Goal: Transaction & Acquisition: Obtain resource

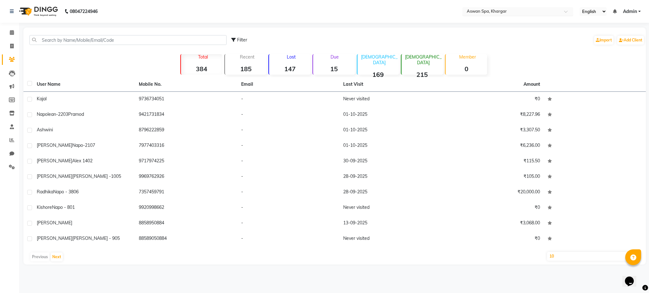
click at [511, 8] on div "Select Location × Aswan Spa, Khargar" at bounding box center [517, 11] width 111 height 9
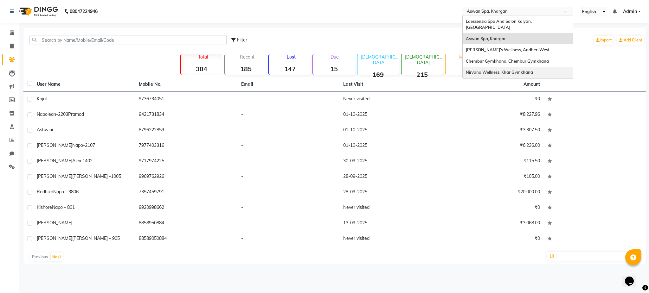
click at [498, 67] on div "Nirvana Wellness, Khar Gymkhana" at bounding box center [517, 72] width 110 height 11
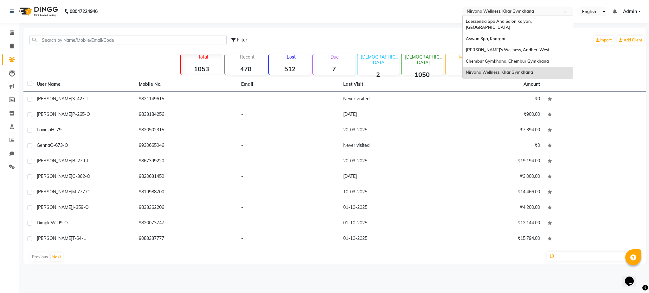
click at [490, 12] on input "text" at bounding box center [511, 12] width 92 height 6
click at [489, 59] on span "Chembur Gymkhana, Chembur Gymkhana" at bounding box center [507, 61] width 83 height 5
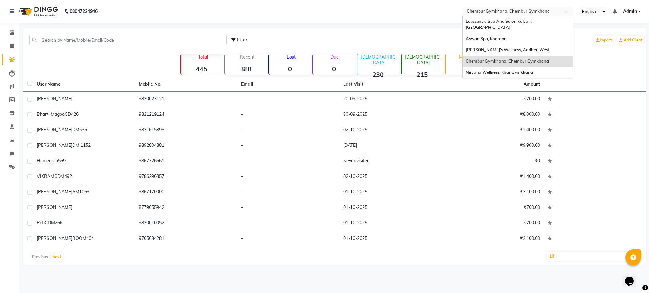
click at [519, 10] on input "text" at bounding box center [511, 12] width 92 height 6
click at [497, 70] on span "Nirvana Wellness, Khar Gymkhana" at bounding box center [499, 72] width 67 height 5
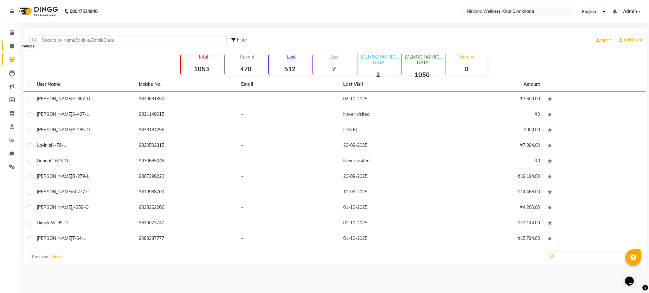
click at [12, 45] on icon at bounding box center [11, 46] width 3 height 5
select select "6844"
select select "service"
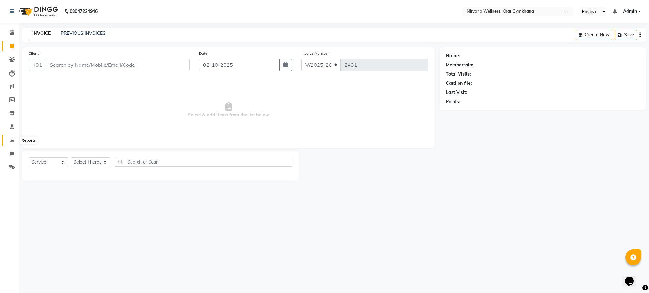
click at [11, 139] on icon at bounding box center [12, 140] width 5 height 5
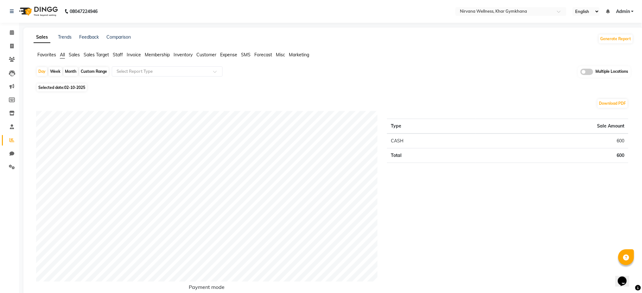
click at [72, 56] on span "Sales" at bounding box center [74, 55] width 11 height 6
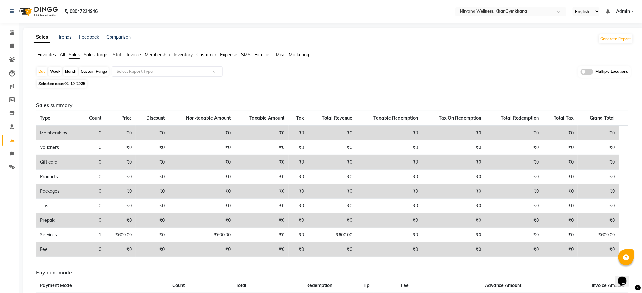
click at [131, 56] on span "Invoice" at bounding box center [134, 55] width 14 height 6
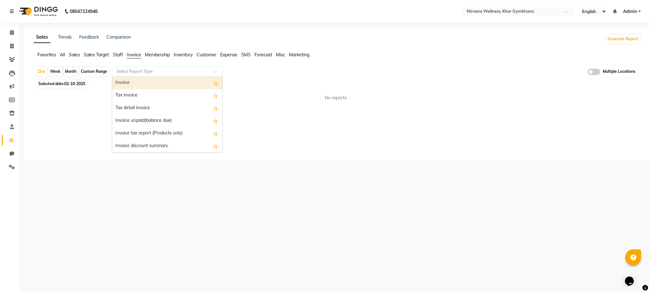
click at [155, 74] on input "text" at bounding box center [160, 71] width 91 height 6
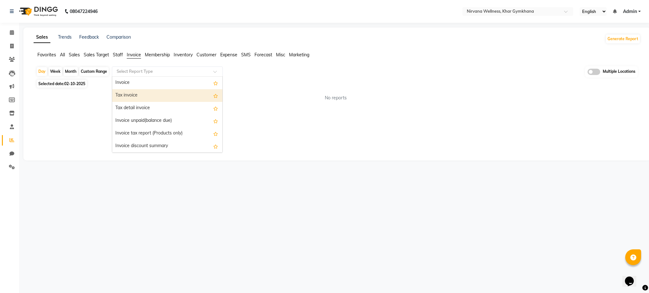
click at [160, 98] on div "Tax invoice" at bounding box center [167, 95] width 110 height 13
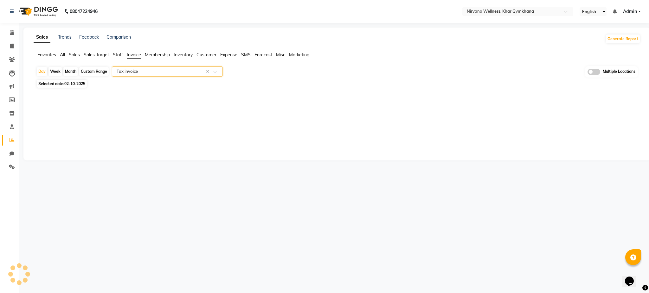
select select "full_report"
select select "csv"
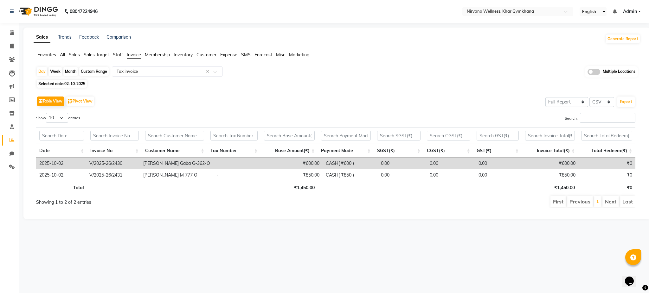
click at [87, 70] on div "Custom Range" at bounding box center [93, 71] width 29 height 9
select select "10"
select select "2025"
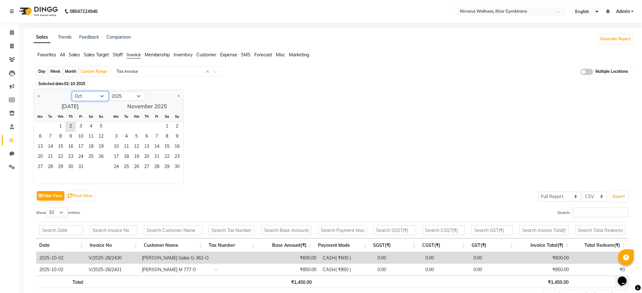
click at [79, 98] on select "Jan Feb Mar Apr May Jun [DATE] Aug Sep Oct Nov Dec" at bounding box center [90, 97] width 37 height 10
select select "9"
click at [72, 92] on select "Jan Feb Mar Apr May Jun [DATE] Aug Sep Oct Nov Dec" at bounding box center [90, 97] width 37 height 10
click at [39, 126] on span "1" at bounding box center [40, 127] width 10 height 10
click at [53, 167] on span "30" at bounding box center [50, 167] width 10 height 10
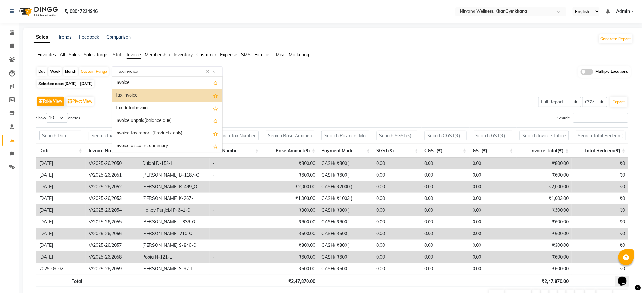
click at [215, 72] on span at bounding box center [217, 73] width 8 height 6
click at [75, 54] on span "Sales" at bounding box center [74, 55] width 11 height 6
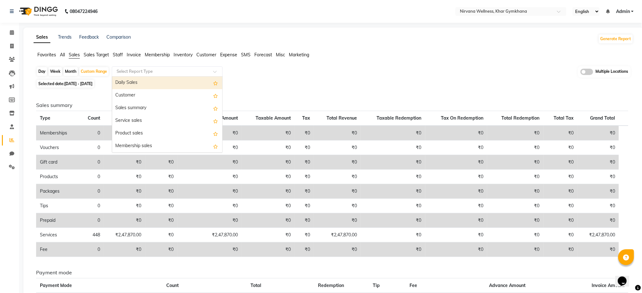
click at [157, 71] on input "text" at bounding box center [160, 71] width 91 height 6
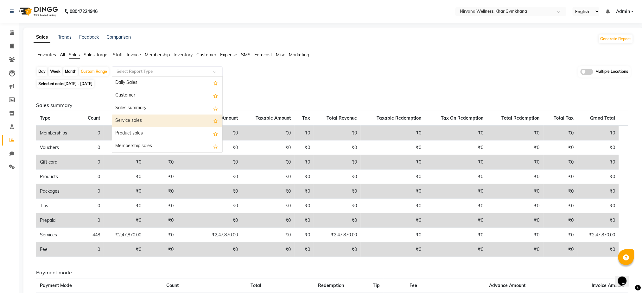
click at [159, 117] on div "Service sales" at bounding box center [167, 121] width 110 height 13
select select "full_report"
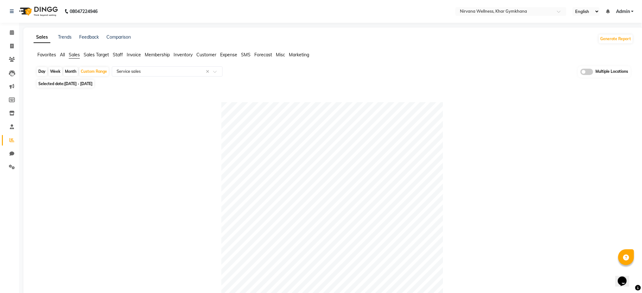
click at [581, 198] on div at bounding box center [332, 213] width 592 height 222
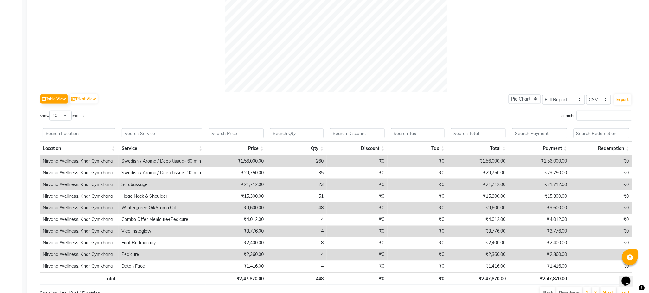
scroll to position [236, 0]
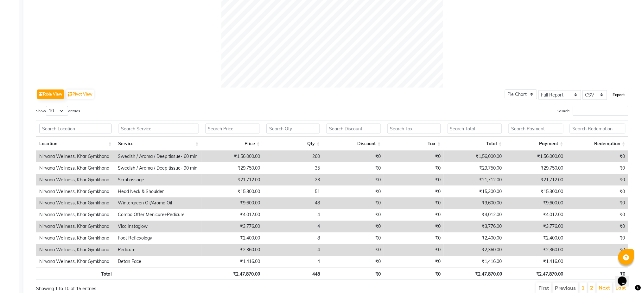
click at [618, 98] on button "Export" at bounding box center [618, 95] width 17 height 11
click at [597, 96] on select "Select CSV PDF" at bounding box center [594, 95] width 25 height 10
select select "pdf"
click at [583, 90] on select "Select CSV PDF" at bounding box center [594, 95] width 25 height 10
click at [619, 99] on button "Export" at bounding box center [618, 95] width 17 height 11
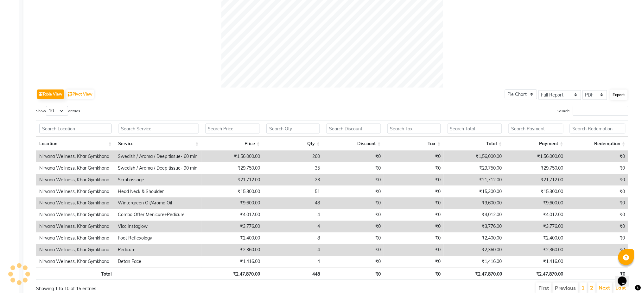
select select "monospace"
select select "12px"
select select "template_1"
select select "A4"
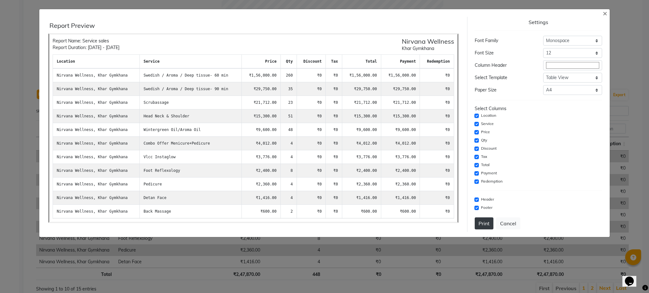
click at [484, 224] on button "Print" at bounding box center [483, 224] width 19 height 12
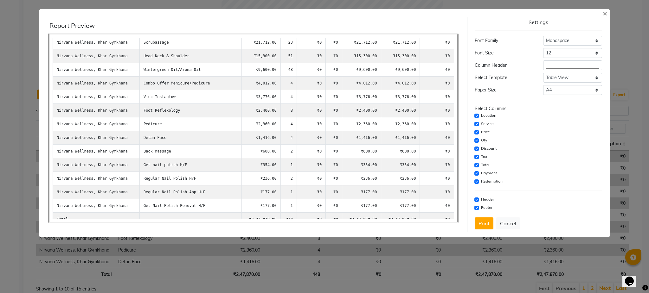
scroll to position [67, 0]
